Goal: Task Accomplishment & Management: Complete application form

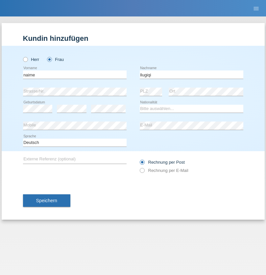
type input "llugiqi"
select select "CH"
radio input "true"
click at [75, 74] on input "text" at bounding box center [75, 74] width 104 height 8
type input "Melinda"
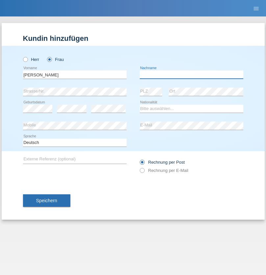
click at [192, 74] on input "text" at bounding box center [192, 74] width 104 height 8
type input "Horvath"
select select "HU"
select select "C"
select select "20"
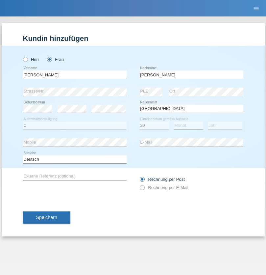
select select "06"
select select "2010"
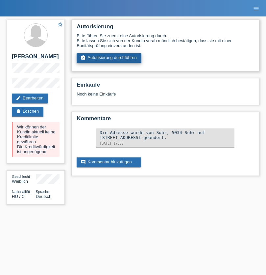
click at [109, 58] on link "assignment_turned_in Autorisierung durchführen" at bounding box center [109, 58] width 65 height 10
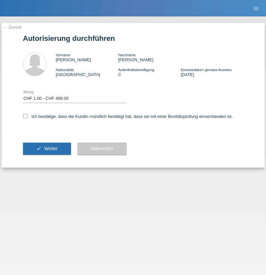
select select "1"
checkbox input "true"
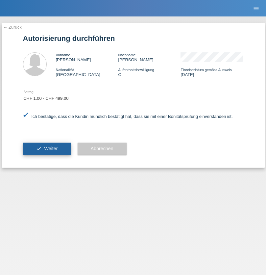
click at [47, 148] on span "Weiter" at bounding box center [50, 148] width 13 height 5
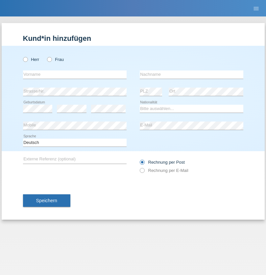
radio input "true"
click at [75, 74] on input "text" at bounding box center [75, 74] width 104 height 8
type input "Shanas"
click at [192, 74] on input "text" at bounding box center [192, 74] width 104 height 8
type input "Baranati"
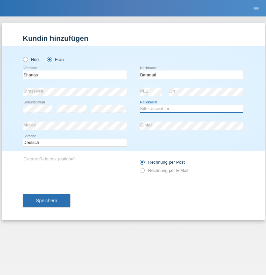
select select "CH"
radio input "true"
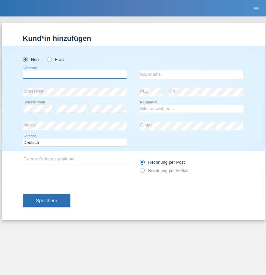
click at [75, 74] on input "text" at bounding box center [75, 74] width 104 height 8
type input "Khoshnaw"
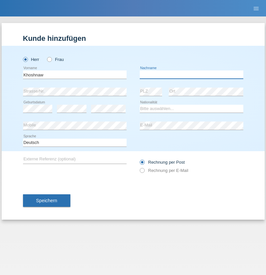
click at [192, 74] on input "text" at bounding box center [192, 74] width 104 height 8
type input "Abdulqadir"
select select "IR"
select select "C"
select select "03"
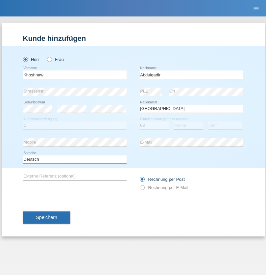
select select "09"
select select "2015"
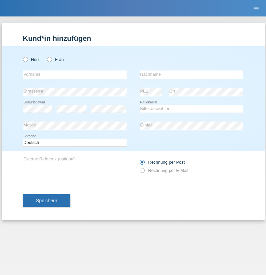
radio input "true"
click at [75, 74] on input "text" at bounding box center [75, 74] width 104 height 8
type input "[PERSON_NAME]"
click at [192, 74] on input "text" at bounding box center [192, 74] width 104 height 8
type input "Sokol"
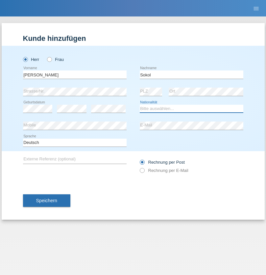
select select "XK"
select select "C"
select select "02"
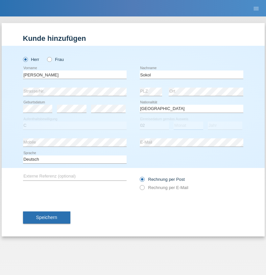
select select "08"
select select "1988"
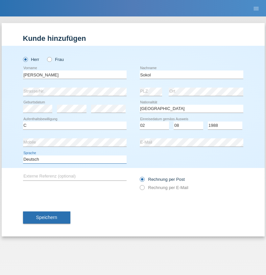
select select "en"
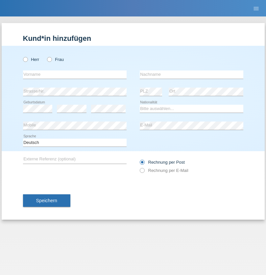
radio input "true"
click at [75, 74] on input "text" at bounding box center [75, 74] width 104 height 8
type input "[PERSON_NAME]"
click at [192, 74] on input "text" at bounding box center [192, 74] width 104 height 8
type input "Sokol"
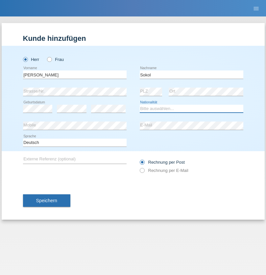
select select "XK"
select select "C"
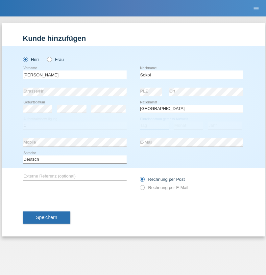
select select "02"
select select "08"
select select "1988"
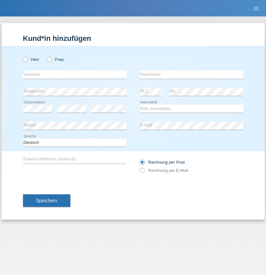
radio input "true"
click at [75, 74] on input "text" at bounding box center [75, 74] width 104 height 8
type input "[PERSON_NAME]"
click at [192, 74] on input "text" at bounding box center [192, 74] width 104 height 8
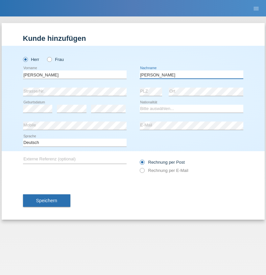
type input "[PERSON_NAME]"
select select "PL"
select select "C"
select select "11"
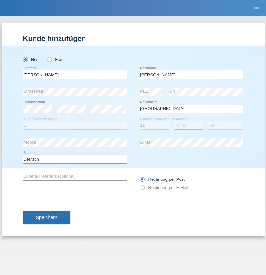
select select "01"
select select "2007"
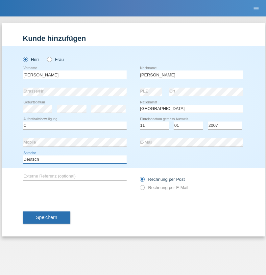
select select "en"
